Goal: Check status

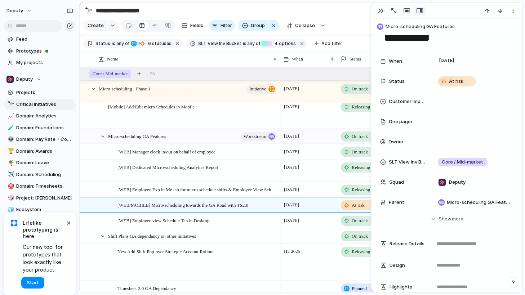
scroll to position [19, 0]
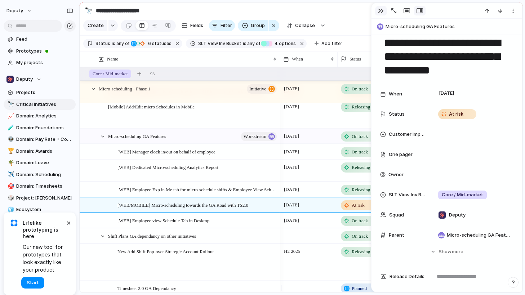
click at [383, 10] on button "button" at bounding box center [381, 10] width 12 height 9
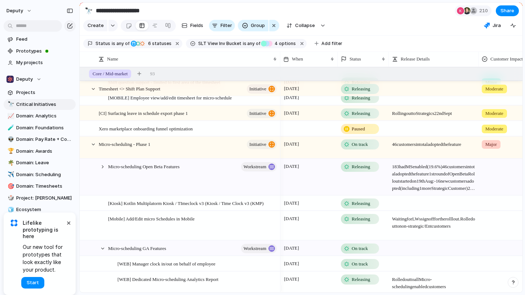
click at [366, 148] on span "On track" at bounding box center [359, 144] width 16 height 7
